Goal: Register for event/course

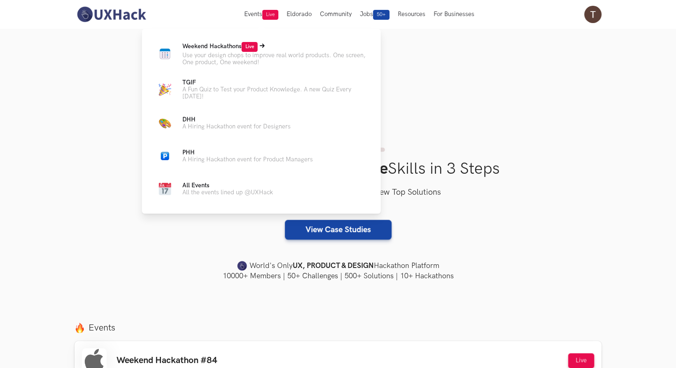
click at [250, 56] on p "Use your design chops to improve real world products. One screen, One product, …" at bounding box center [274, 59] width 185 height 14
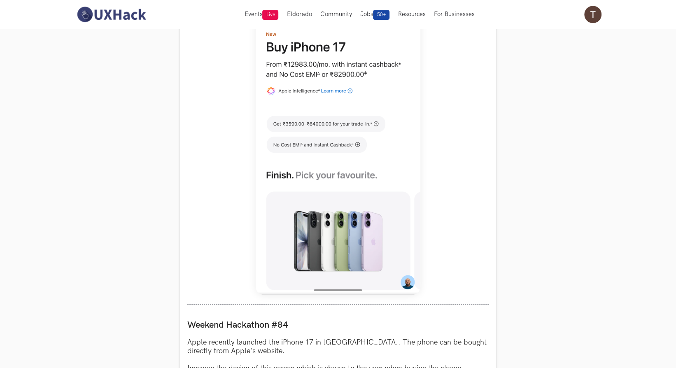
scroll to position [471, 0]
